Goal: Task Accomplishment & Management: Manage account settings

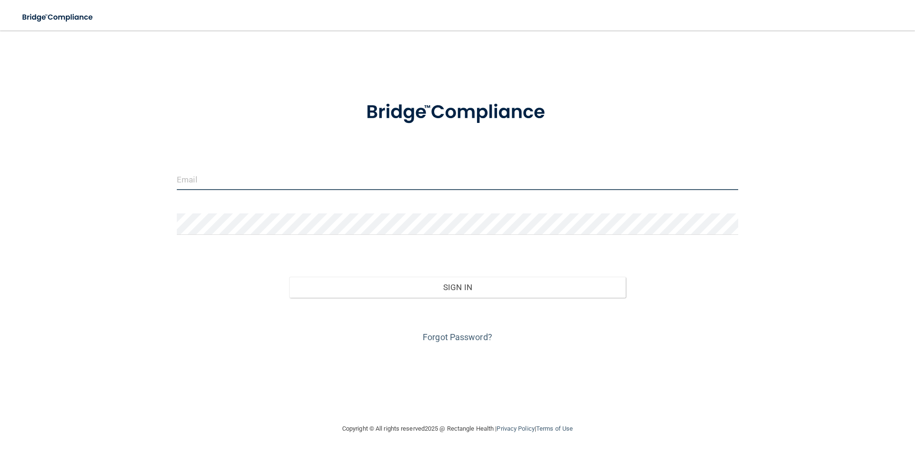
click at [242, 178] on input "email" at bounding box center [457, 179] width 561 height 21
type input "[EMAIL_ADDRESS][DOMAIN_NAME]"
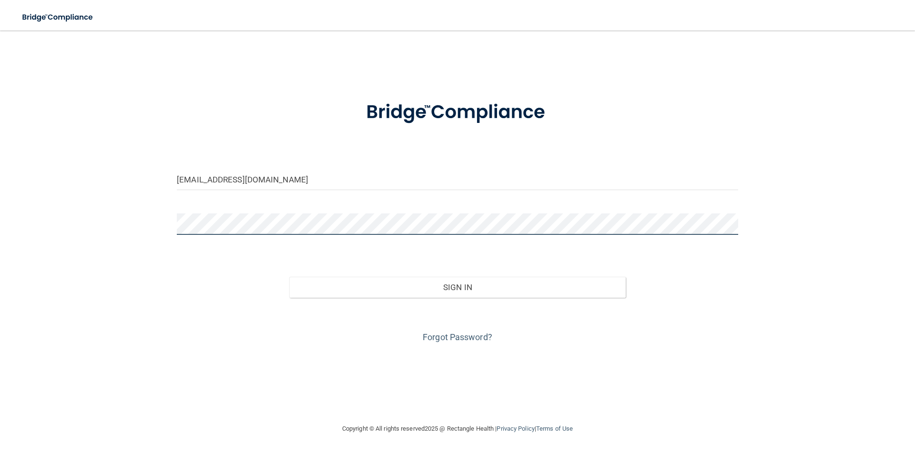
click at [289, 277] on button "Sign In" at bounding box center [457, 287] width 337 height 21
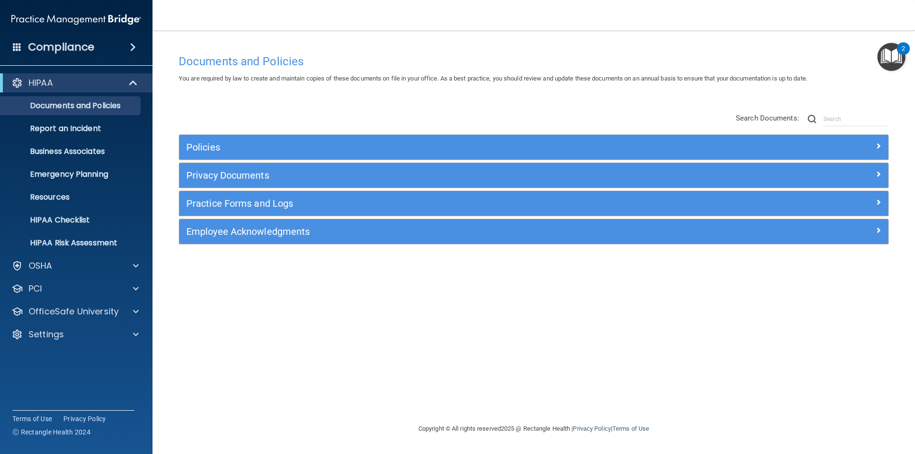
click at [131, 46] on span at bounding box center [133, 46] width 6 height 11
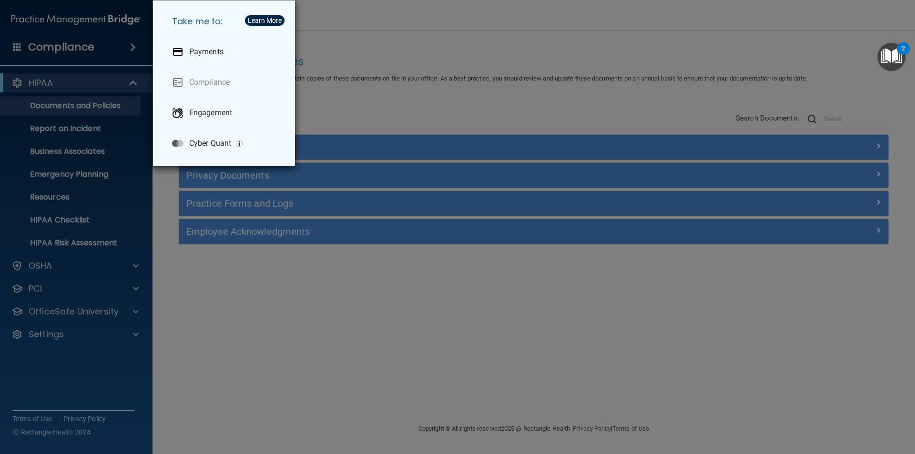
click at [61, 196] on div "Take me to: Payments Compliance Engagement Cyber Quant" at bounding box center [457, 227] width 915 height 454
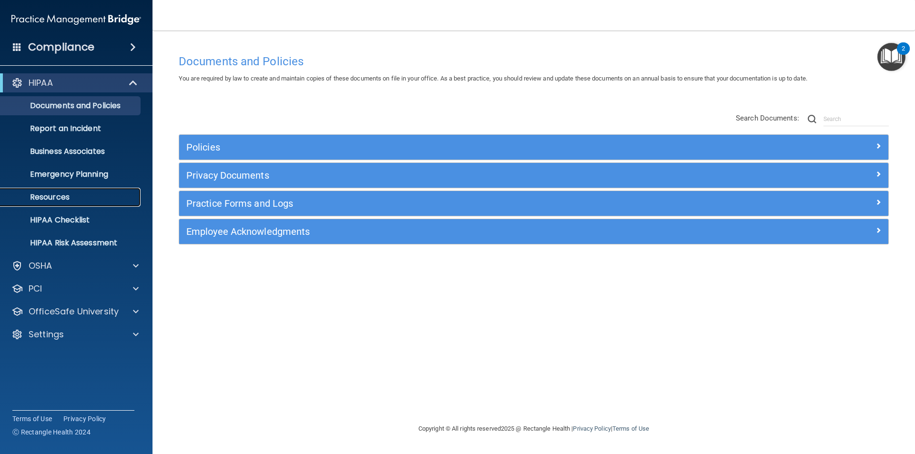
click at [62, 196] on p "Resources" at bounding box center [71, 197] width 130 height 10
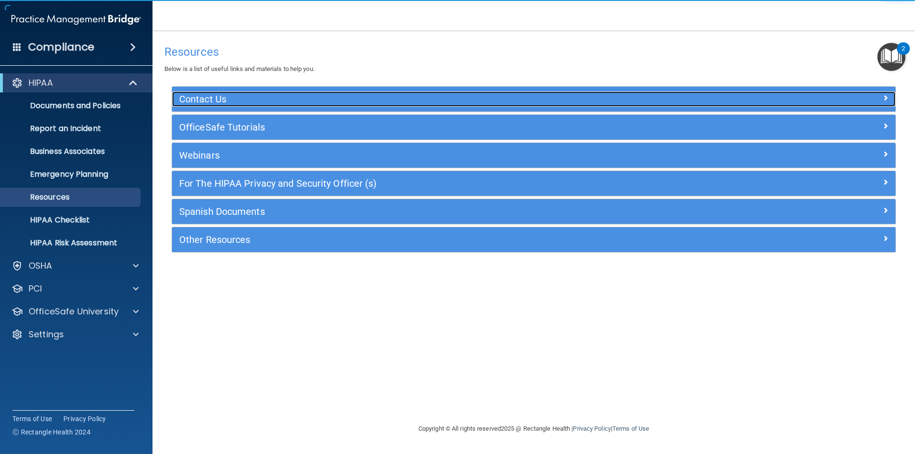
click at [199, 97] on h5 "Contact Us" at bounding box center [443, 99] width 528 height 10
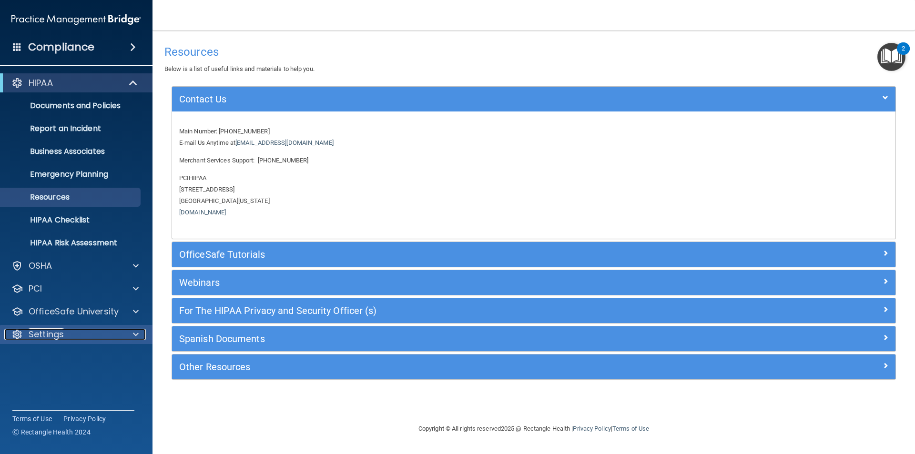
click at [44, 334] on p "Settings" at bounding box center [46, 334] width 35 height 11
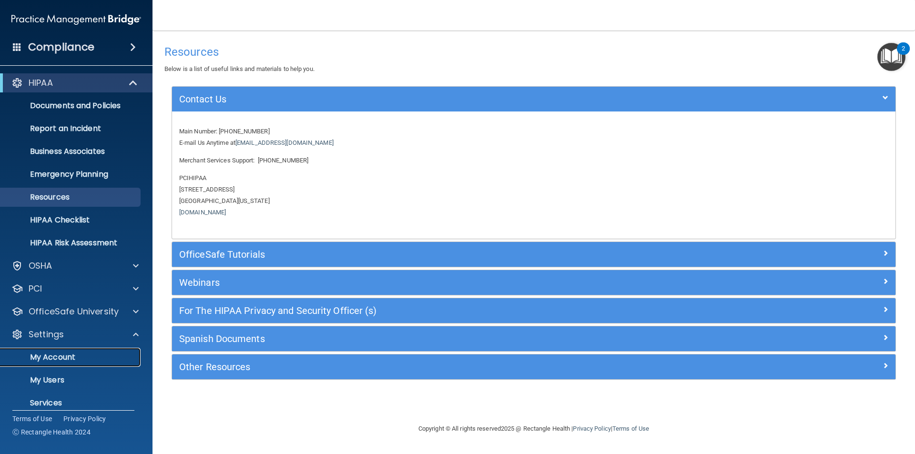
click at [45, 353] on p "My Account" at bounding box center [71, 358] width 130 height 10
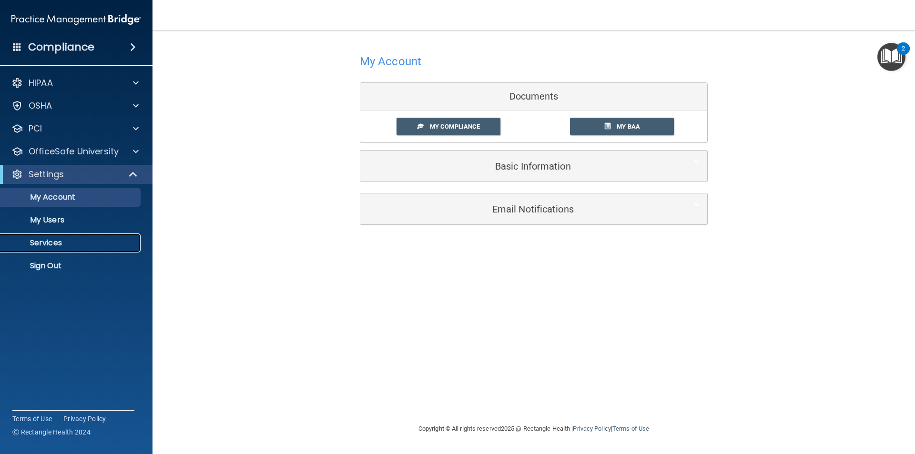
click at [40, 243] on p "Services" at bounding box center [71, 243] width 130 height 10
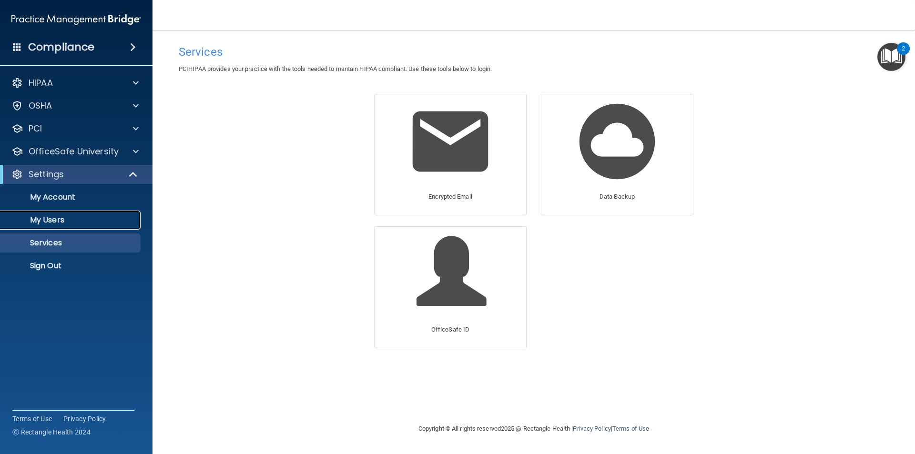
click at [48, 220] on p "My Users" at bounding box center [71, 220] width 130 height 10
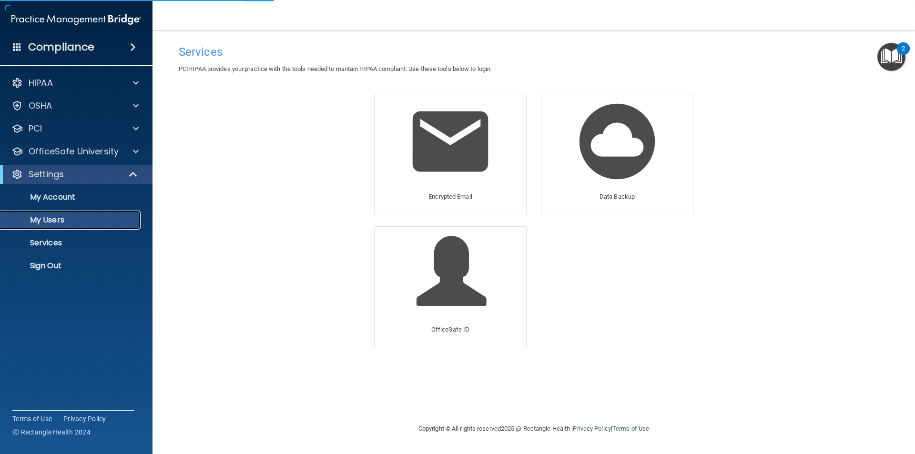
select select "20"
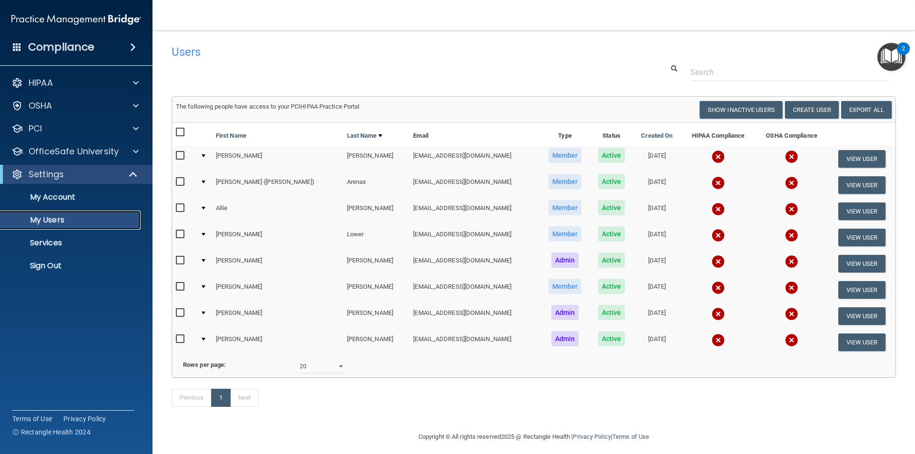
scroll to position [20, 0]
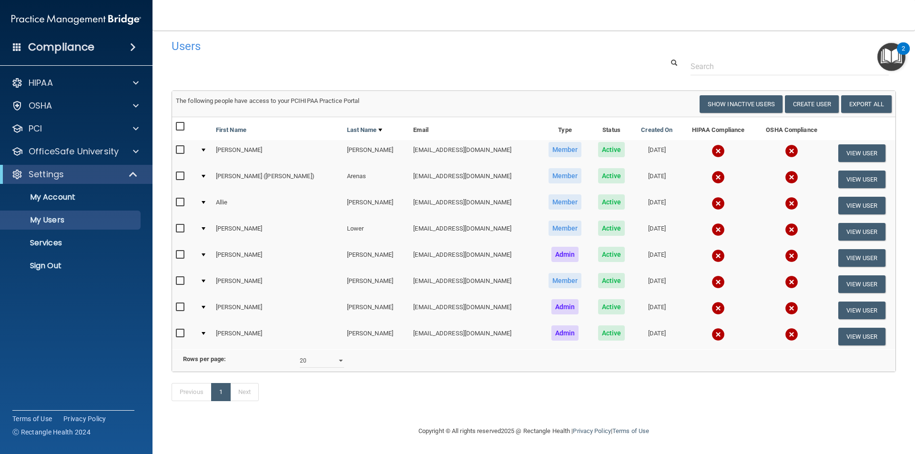
click at [598, 168] on span "Active" at bounding box center [611, 175] width 27 height 15
click at [180, 172] on input "checkbox" at bounding box center [181, 176] width 11 height 8
checkbox input "true"
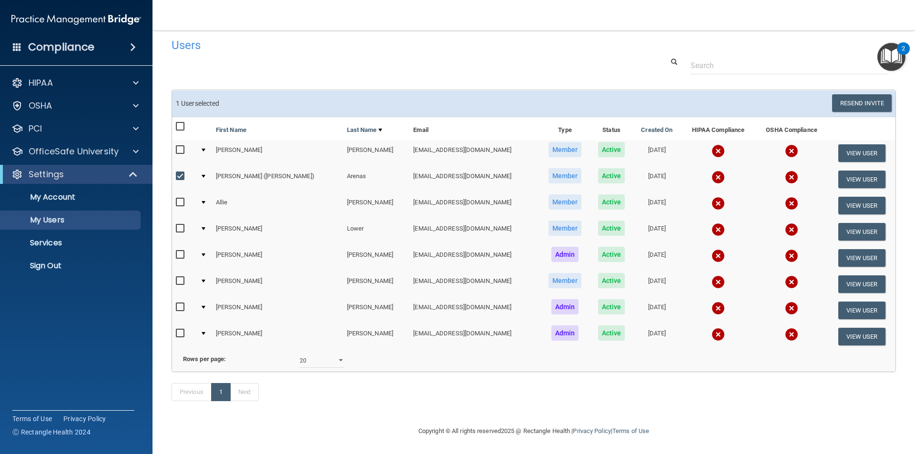
scroll to position [21, 0]
click at [849, 171] on button "View User" at bounding box center [861, 180] width 47 height 18
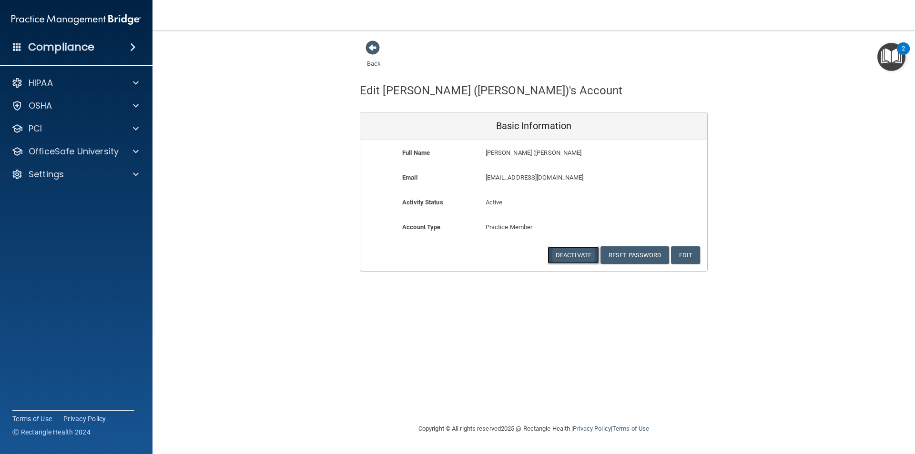
click at [573, 253] on button "Deactivate" at bounding box center [572, 255] width 51 height 18
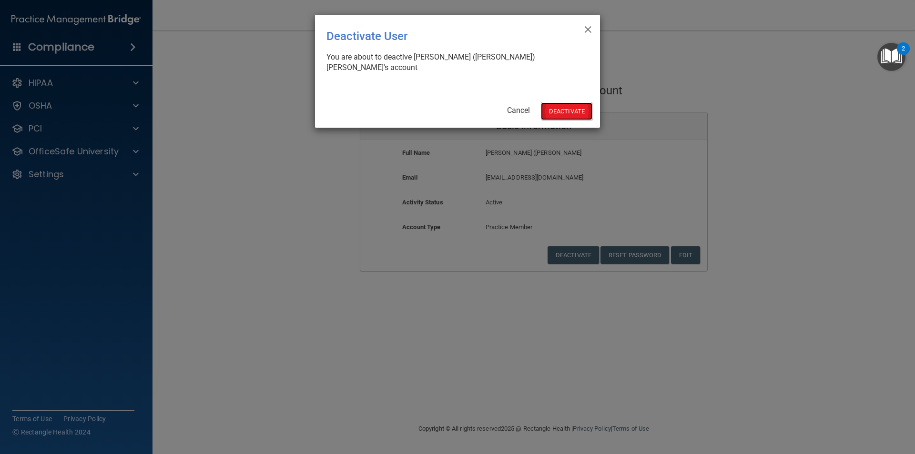
click at [575, 102] on button "Deactivate" at bounding box center [566, 111] width 51 height 18
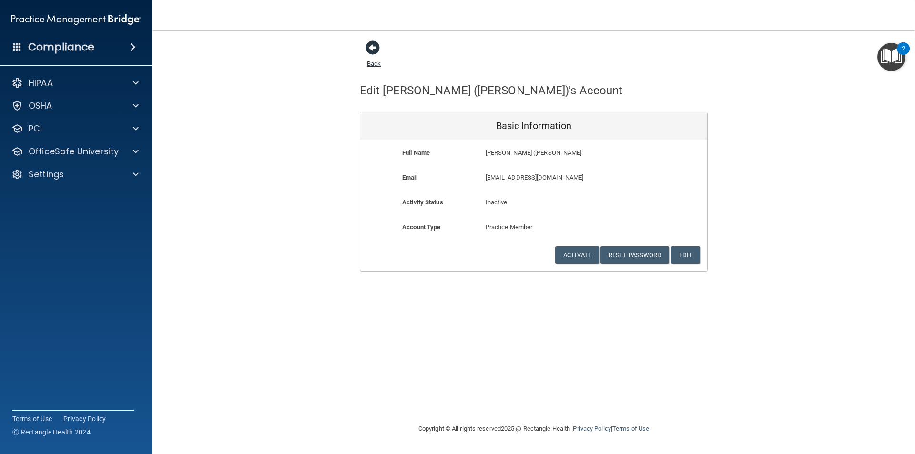
click at [373, 48] on span at bounding box center [372, 47] width 14 height 14
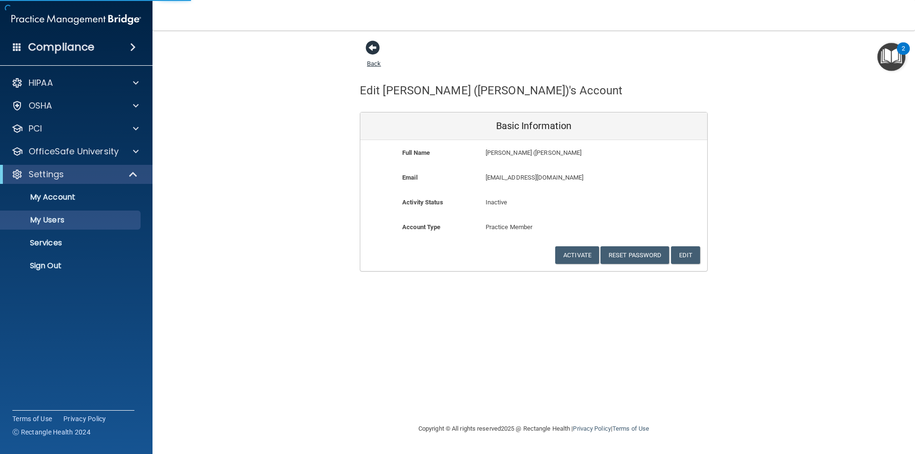
select select "20"
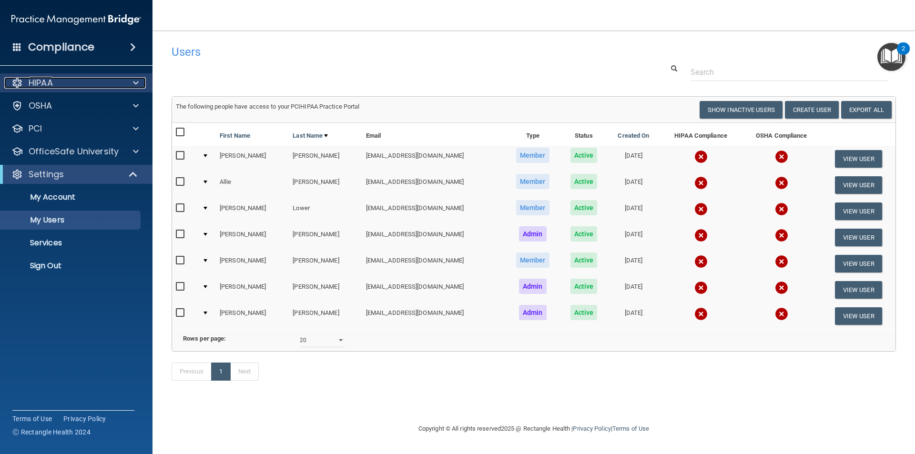
click at [136, 79] on span at bounding box center [136, 82] width 6 height 11
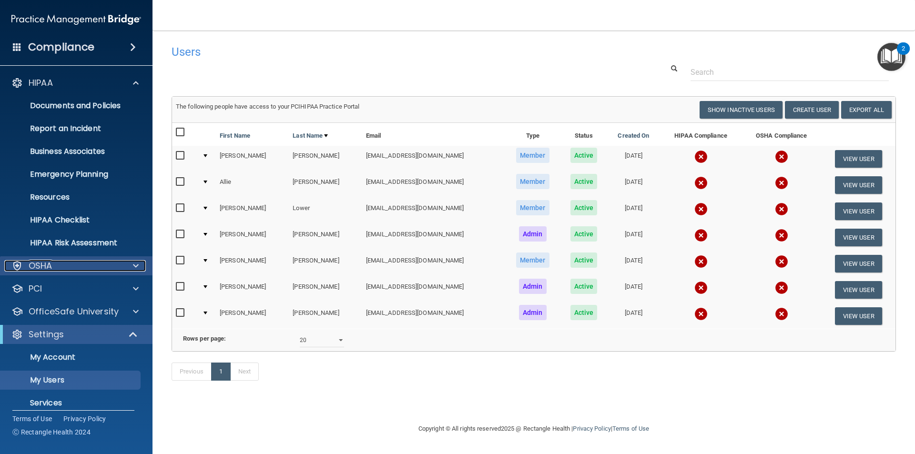
click at [85, 268] on div "OSHA" at bounding box center [63, 265] width 118 height 11
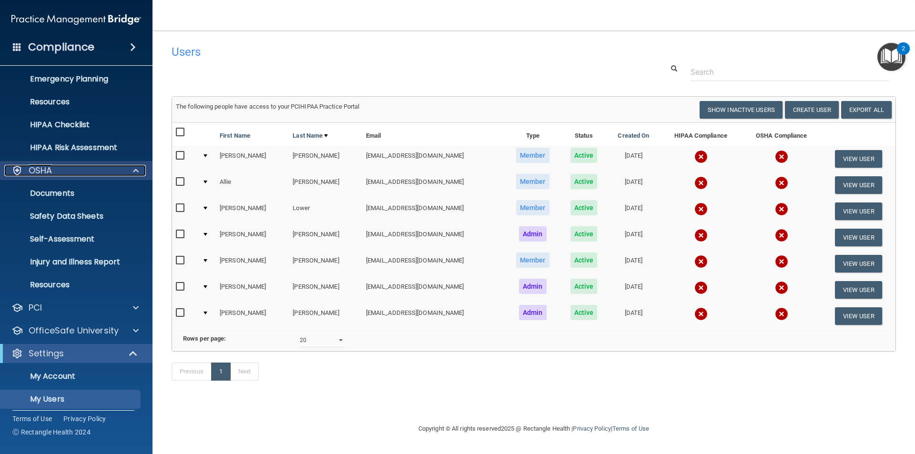
scroll to position [143, 0]
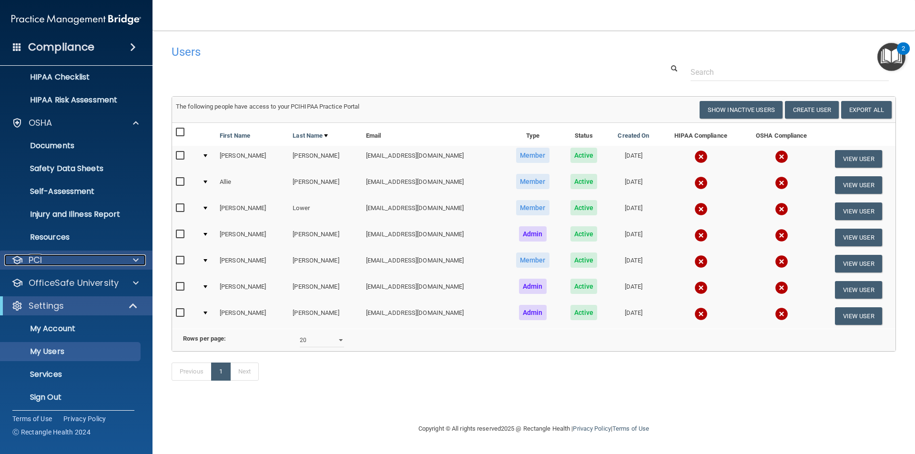
click at [88, 260] on div "PCI" at bounding box center [63, 259] width 118 height 11
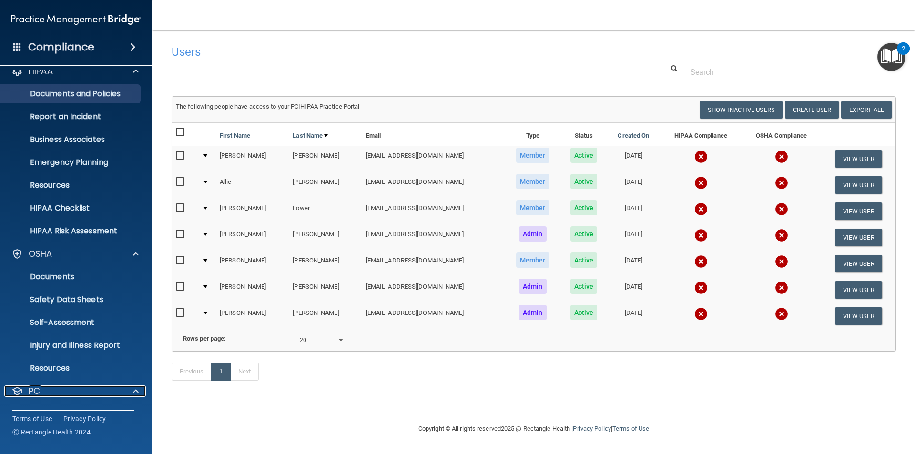
scroll to position [0, 0]
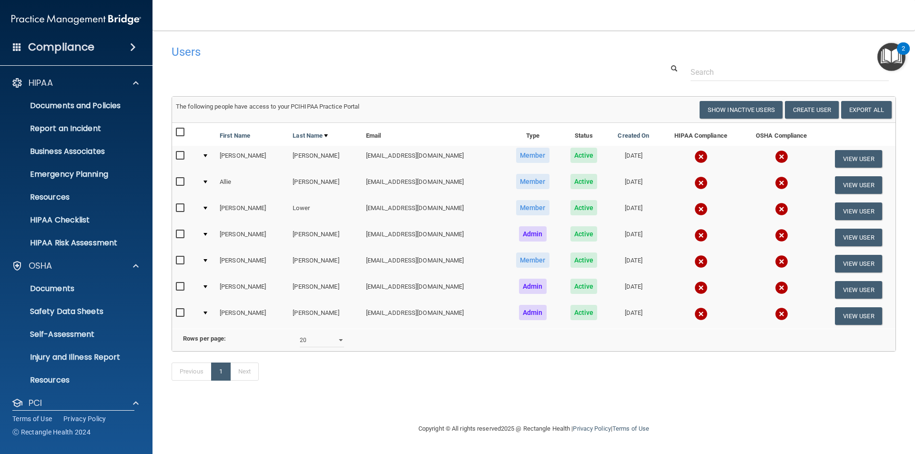
click at [131, 46] on span at bounding box center [133, 46] width 6 height 11
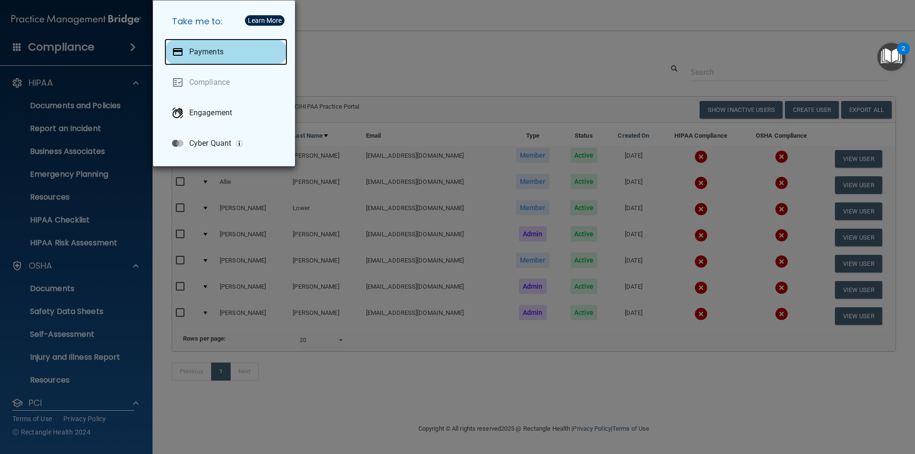
click at [215, 50] on p "Payments" at bounding box center [206, 52] width 34 height 10
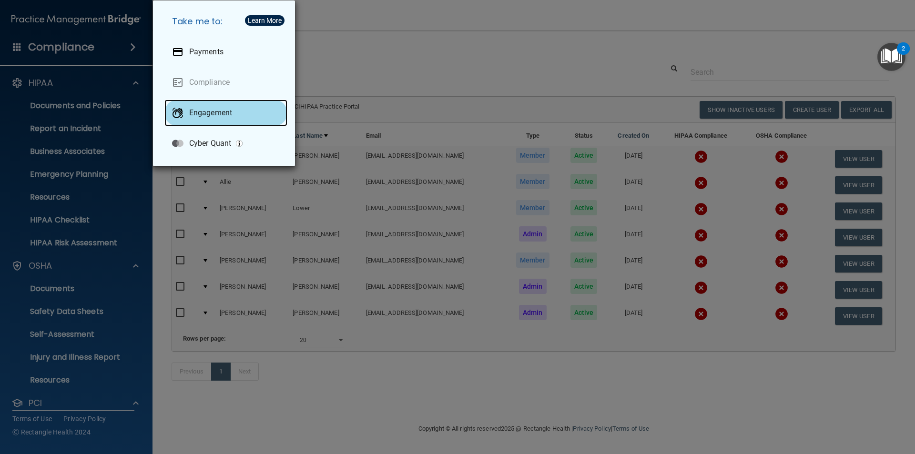
click at [189, 110] on p "Engagement" at bounding box center [210, 113] width 43 height 10
click at [72, 80] on div "Take me to: Payments Compliance Engagement Cyber Quant" at bounding box center [457, 227] width 915 height 454
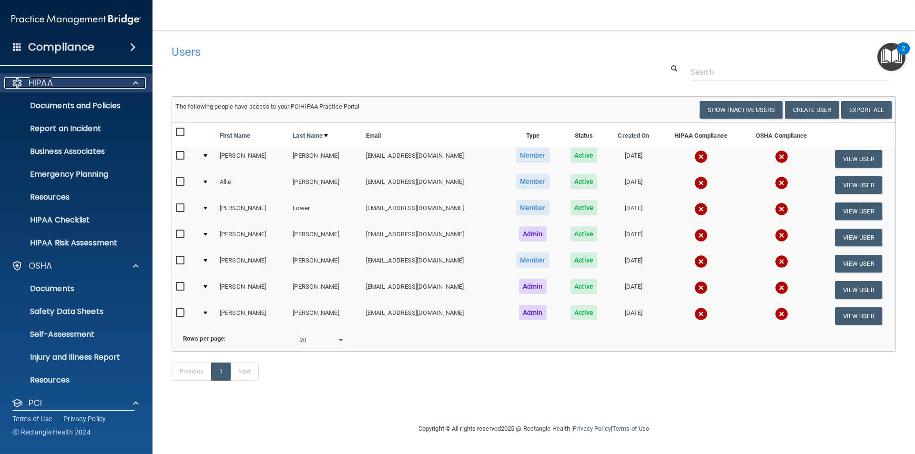
click at [136, 84] on span at bounding box center [136, 82] width 6 height 11
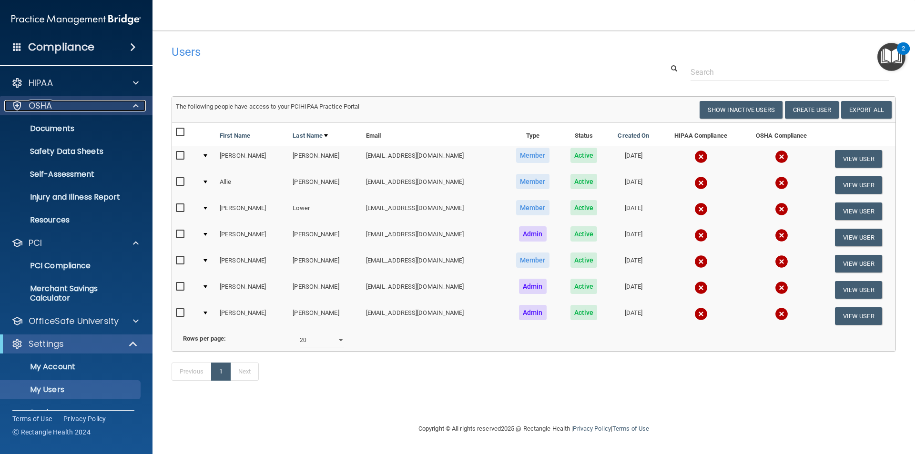
click at [137, 106] on span at bounding box center [136, 105] width 6 height 11
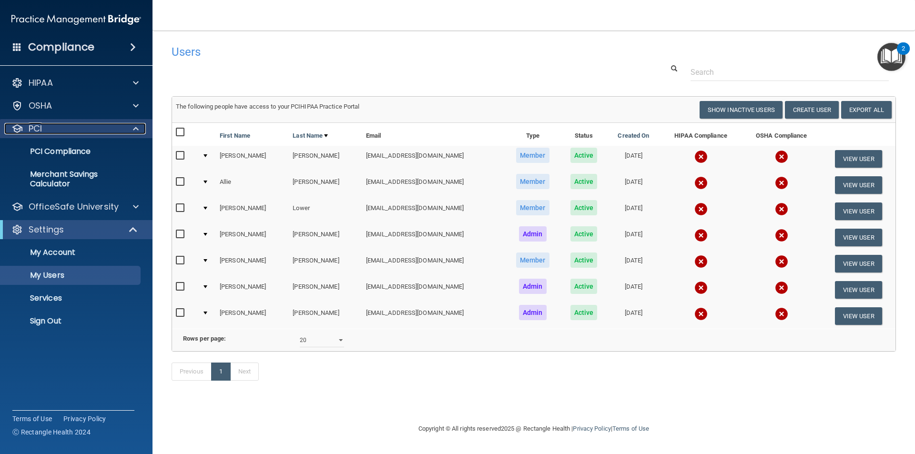
click at [135, 127] on span at bounding box center [136, 128] width 6 height 11
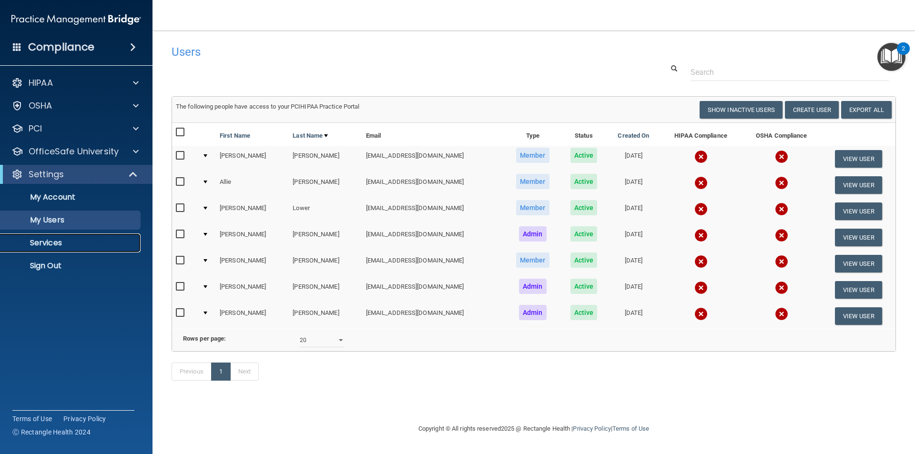
click at [66, 242] on p "Services" at bounding box center [71, 243] width 130 height 10
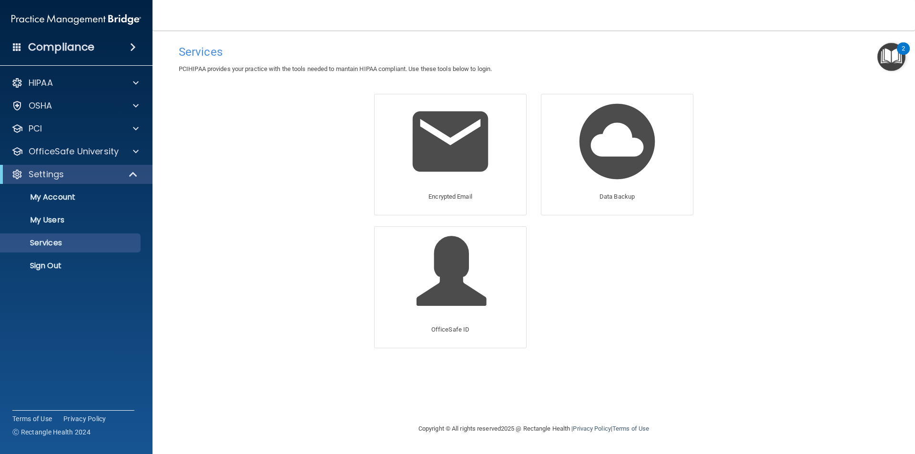
click at [134, 45] on span at bounding box center [133, 46] width 6 height 11
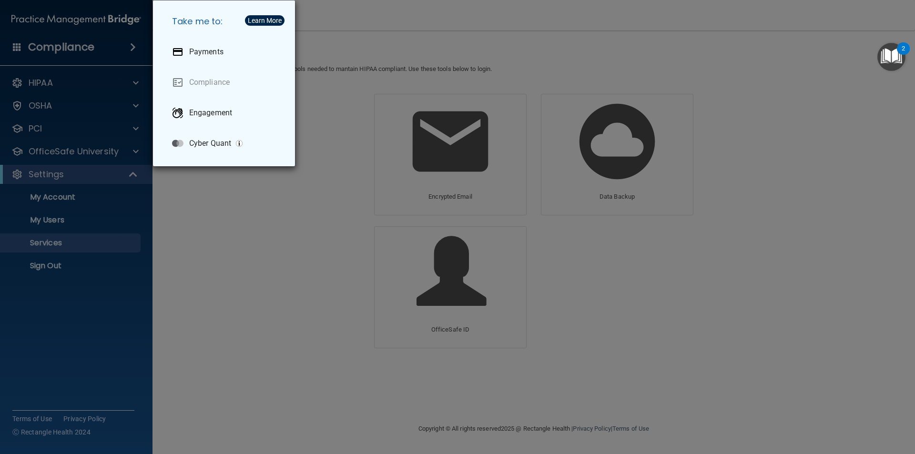
click at [85, 103] on div "Take me to: Payments Compliance Engagement Cyber Quant" at bounding box center [457, 227] width 915 height 454
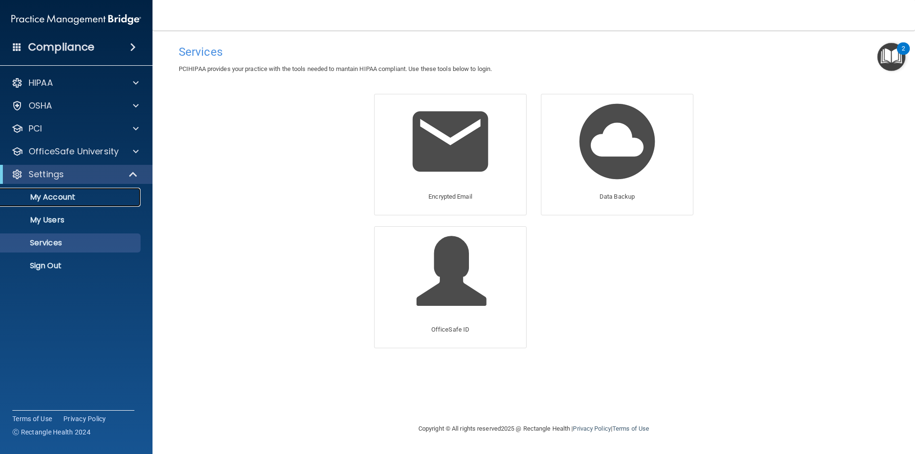
click at [47, 195] on p "My Account" at bounding box center [71, 197] width 130 height 10
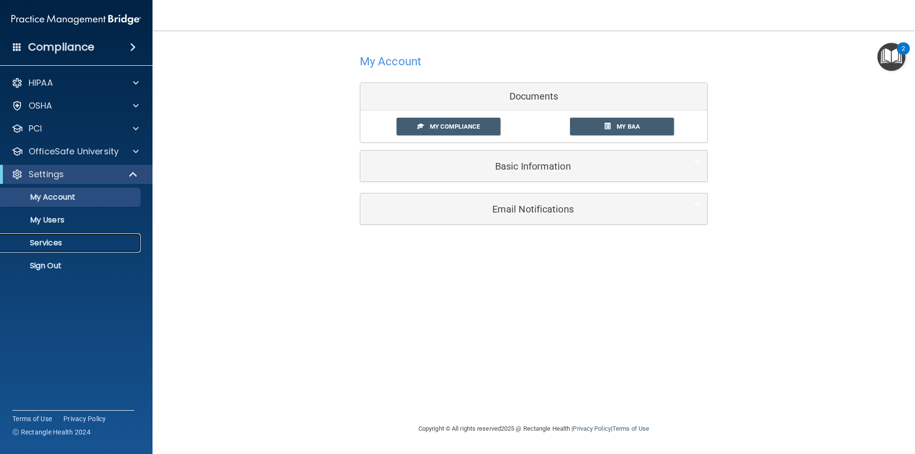
click at [44, 242] on p "Services" at bounding box center [71, 243] width 130 height 10
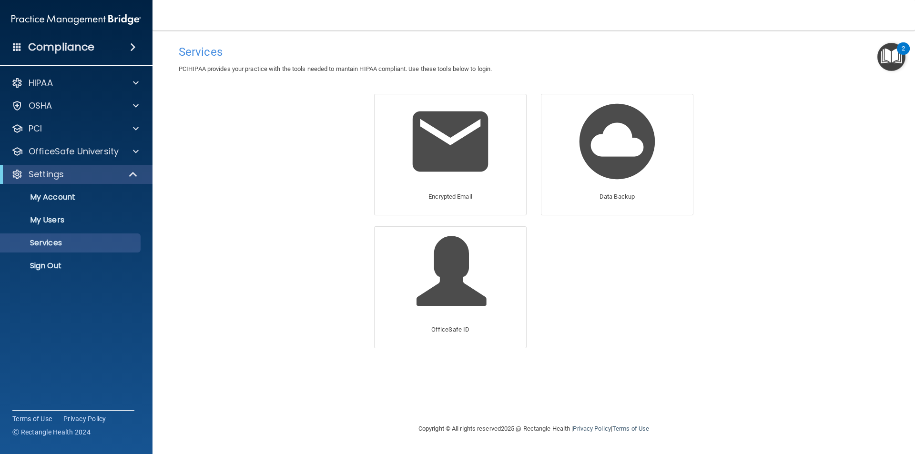
click at [17, 43] on span at bounding box center [17, 46] width 9 height 9
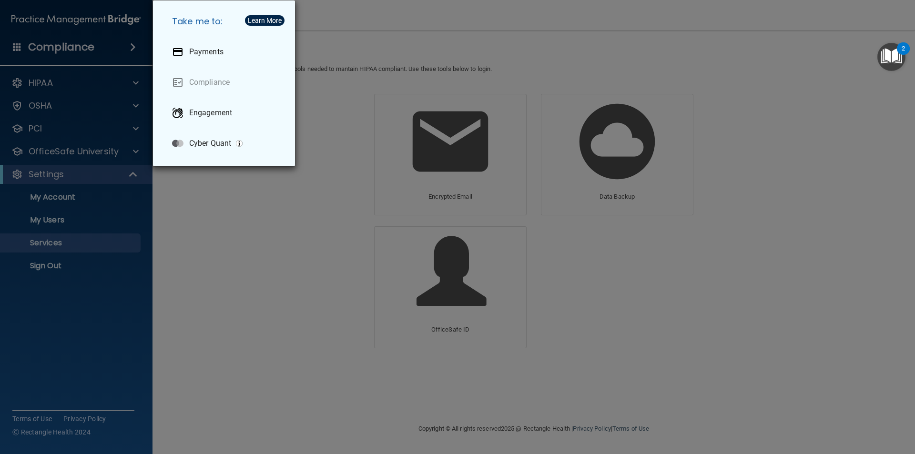
click at [217, 246] on div "Take me to: Payments Compliance Engagement Cyber Quant" at bounding box center [457, 227] width 915 height 454
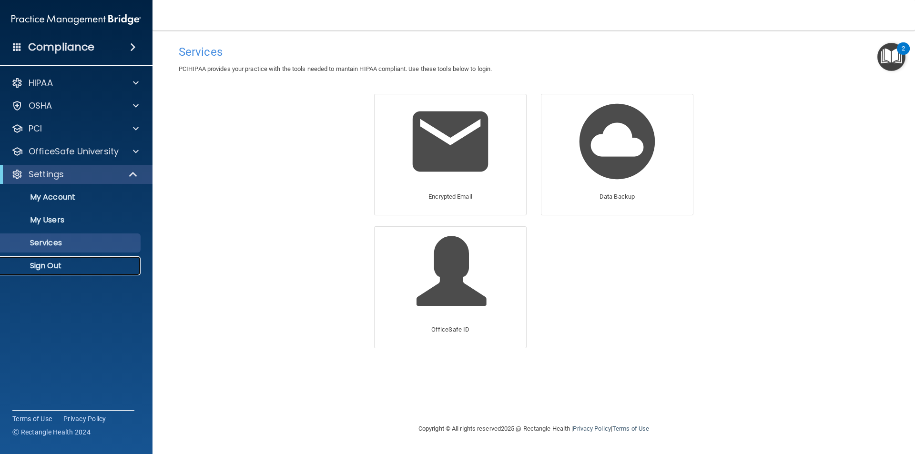
click at [47, 265] on p "Sign Out" at bounding box center [71, 266] width 130 height 10
